Goal: Share content: Share content

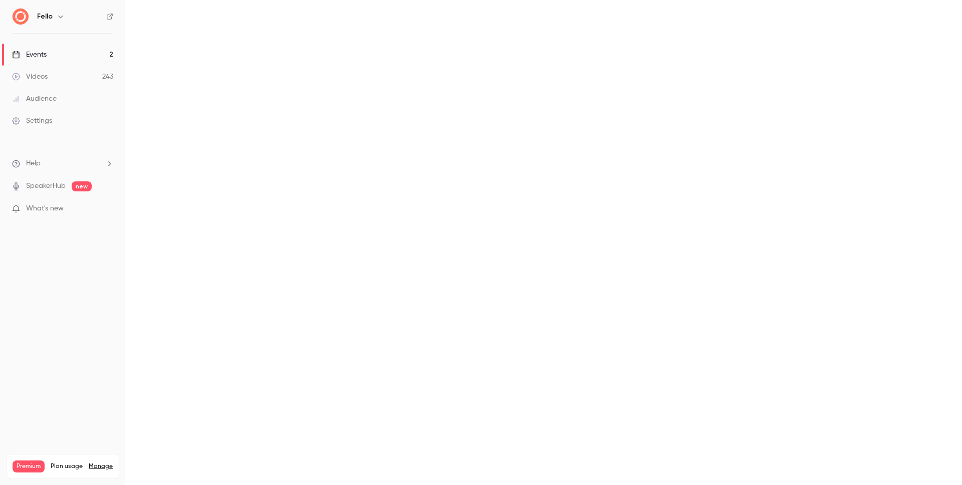
click at [48, 70] on link "Videos 243" at bounding box center [62, 77] width 125 height 22
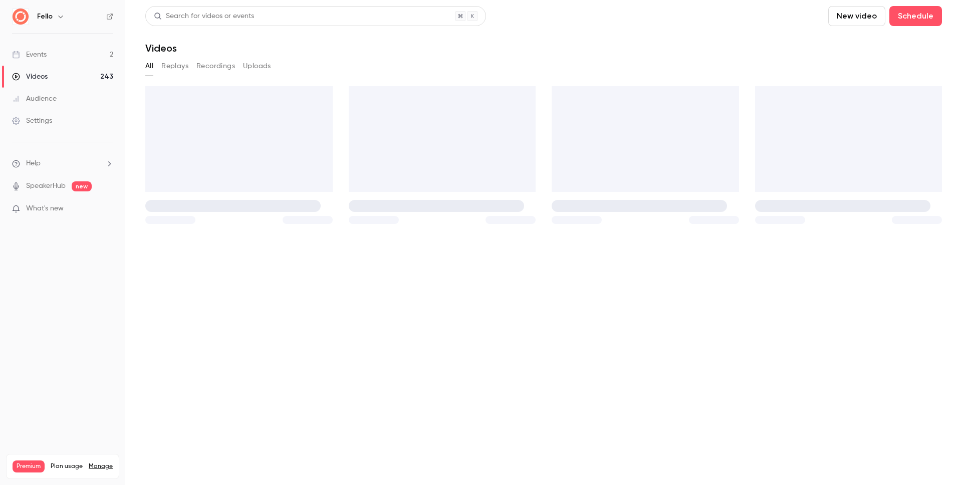
click at [211, 17] on div "Search for videos or events" at bounding box center [204, 16] width 100 height 11
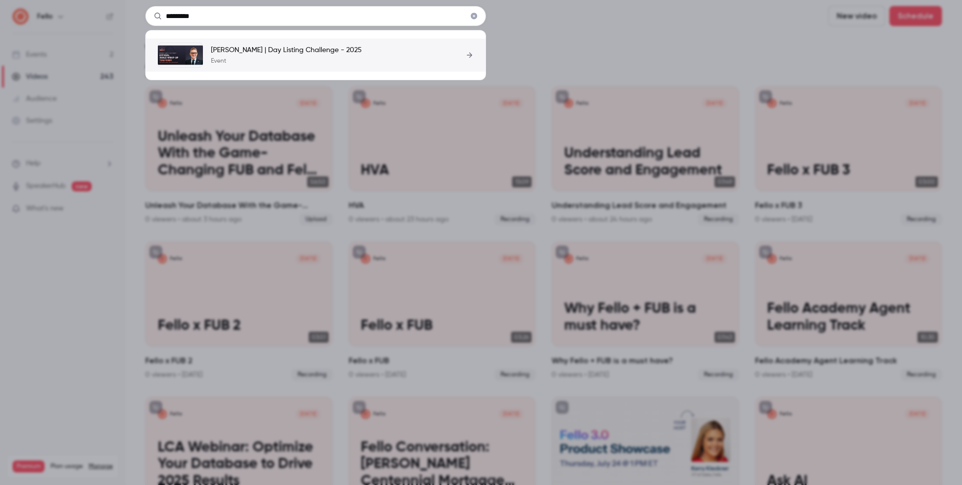
type input "*********"
click at [296, 53] on p "[PERSON_NAME] | Day Listing Challenge - 2025" at bounding box center [286, 50] width 151 height 10
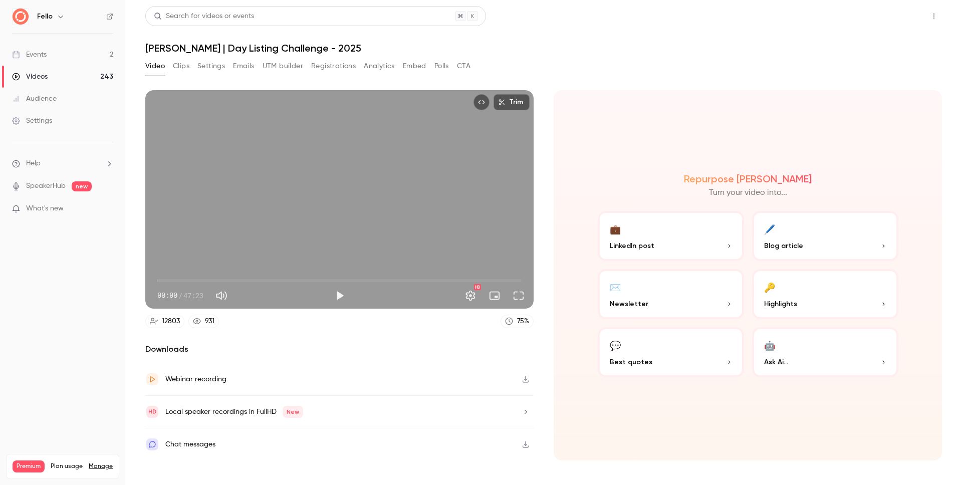
click at [899, 17] on button "Share" at bounding box center [899, 16] width 40 height 20
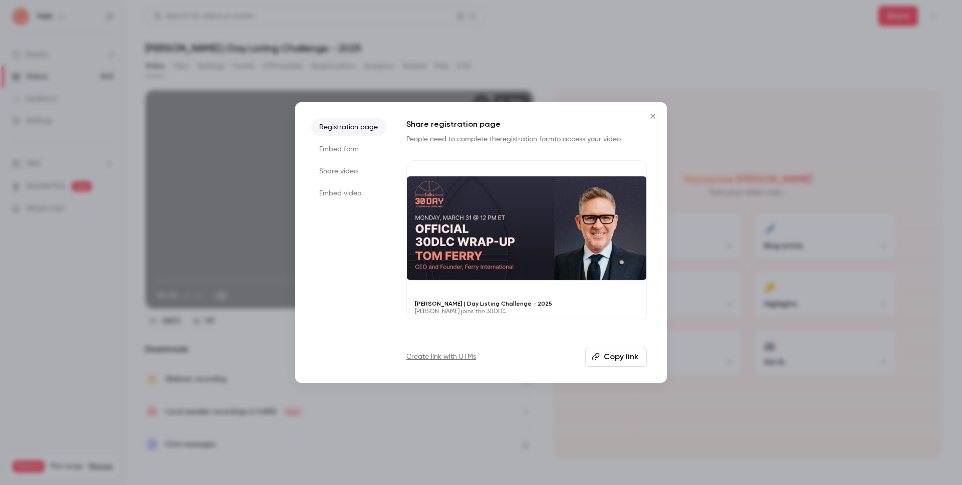
click at [348, 173] on li "Share video" at bounding box center [348, 171] width 75 height 18
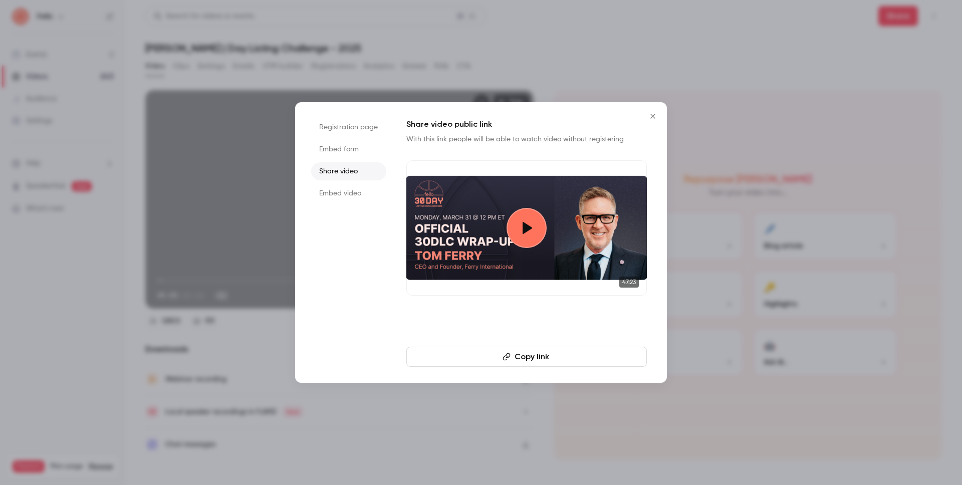
click at [542, 358] on button "Copy link" at bounding box center [526, 357] width 241 height 20
